Goal: Register for event/course

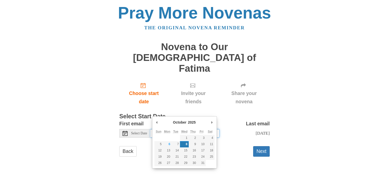
click at [165, 129] on input "Wednesday, October 8th" at bounding box center [184, 133] width 69 height 9
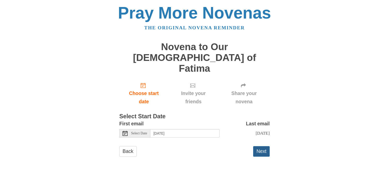
click at [263, 146] on button "Next" at bounding box center [261, 151] width 17 height 10
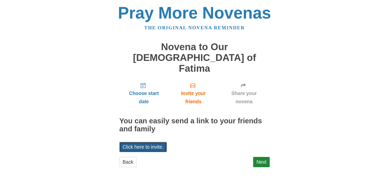
click at [134, 142] on link "Click here to invite." at bounding box center [143, 147] width 48 height 10
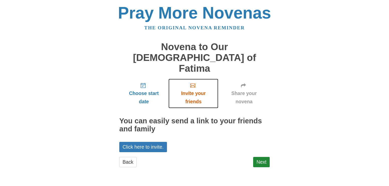
click at [193, 83] on icon "Invite your friends" at bounding box center [192, 85] width 5 height 5
click at [261, 157] on link "Next" at bounding box center [261, 162] width 17 height 10
